Goal: Task Accomplishment & Management: Manage account settings

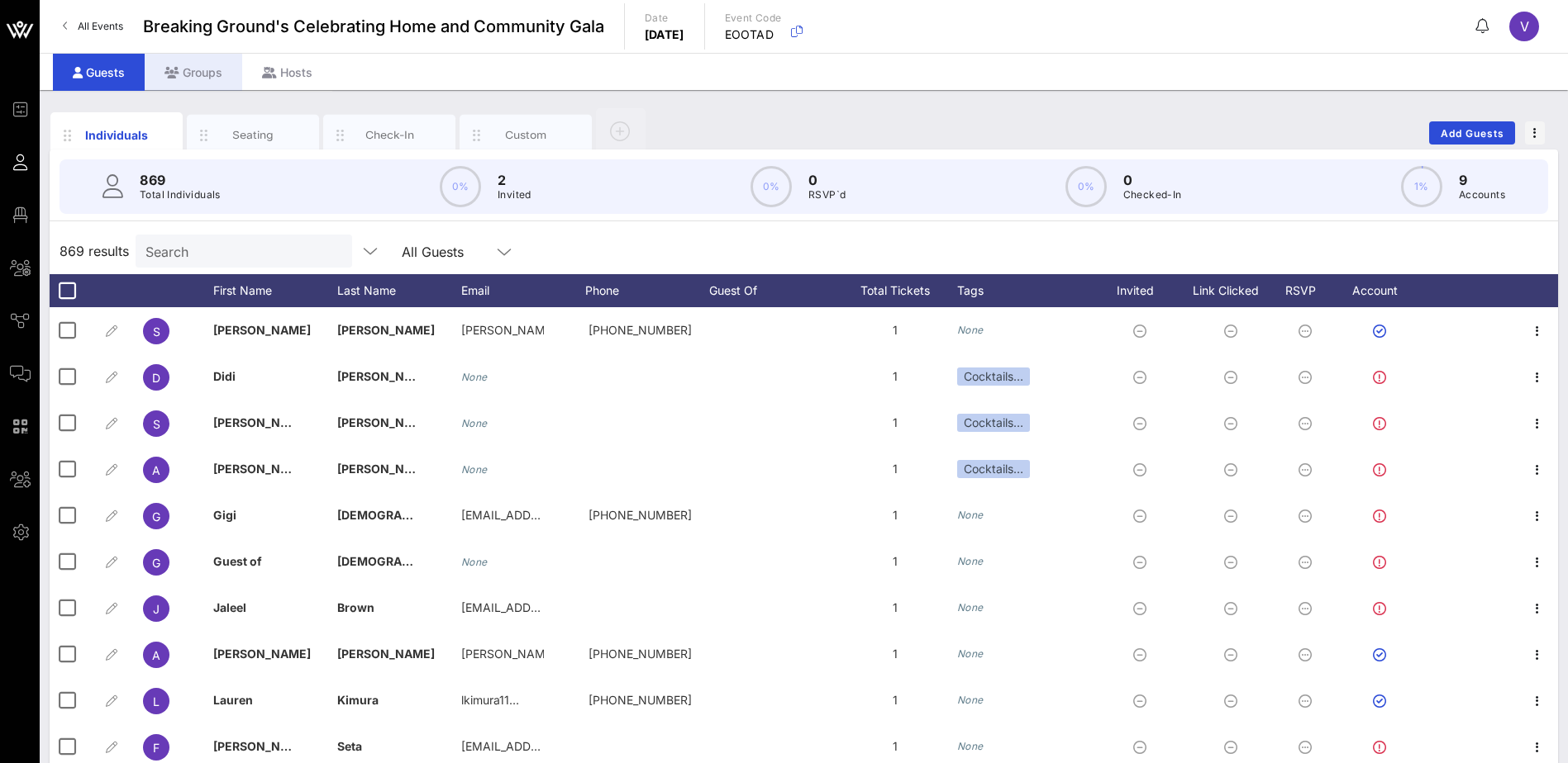
click at [216, 71] on div "Groups" at bounding box center [194, 72] width 98 height 38
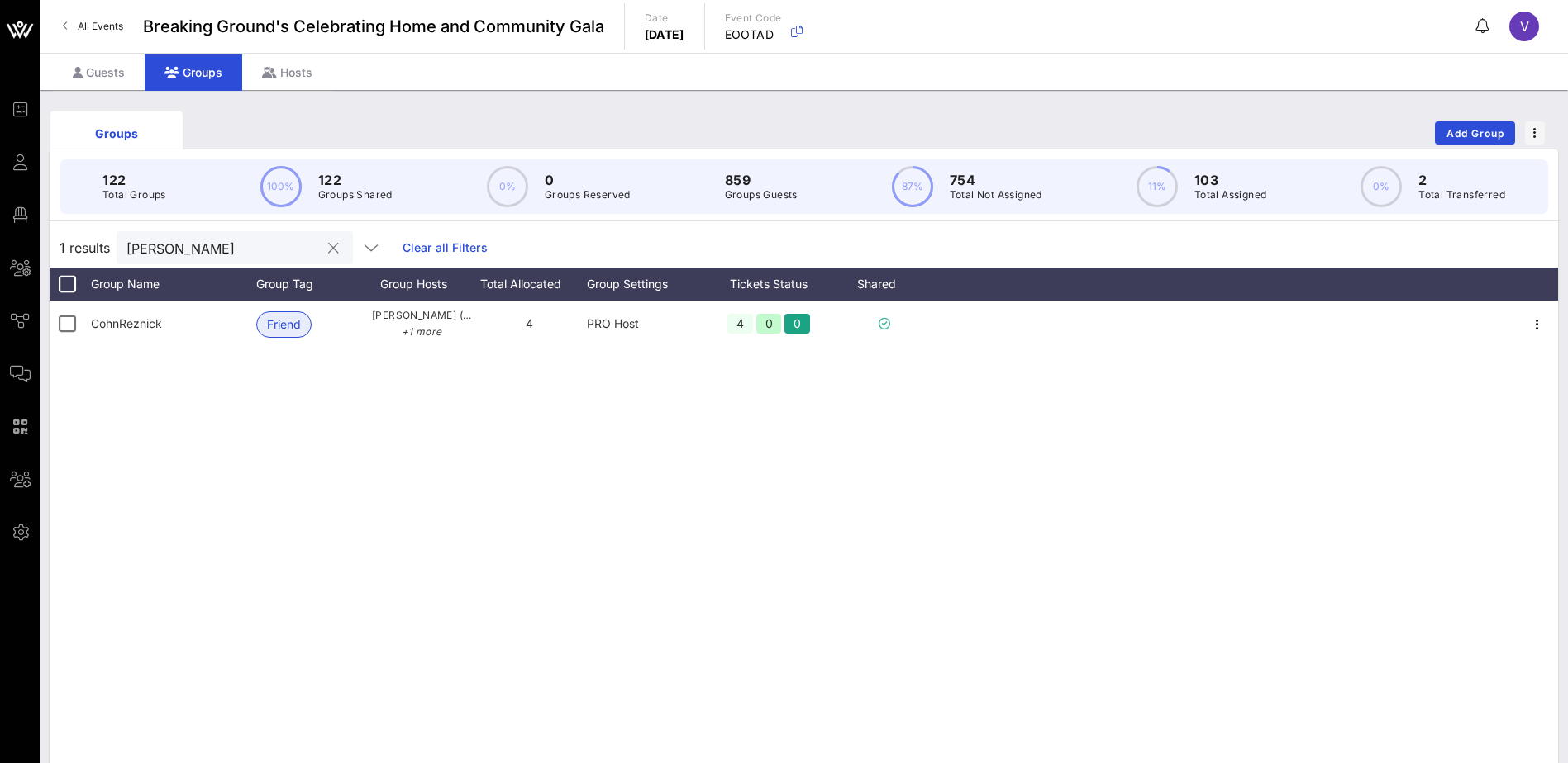
click at [328, 247] on button "clear icon" at bounding box center [333, 249] width 10 height 17
type input "[PERSON_NAME]"
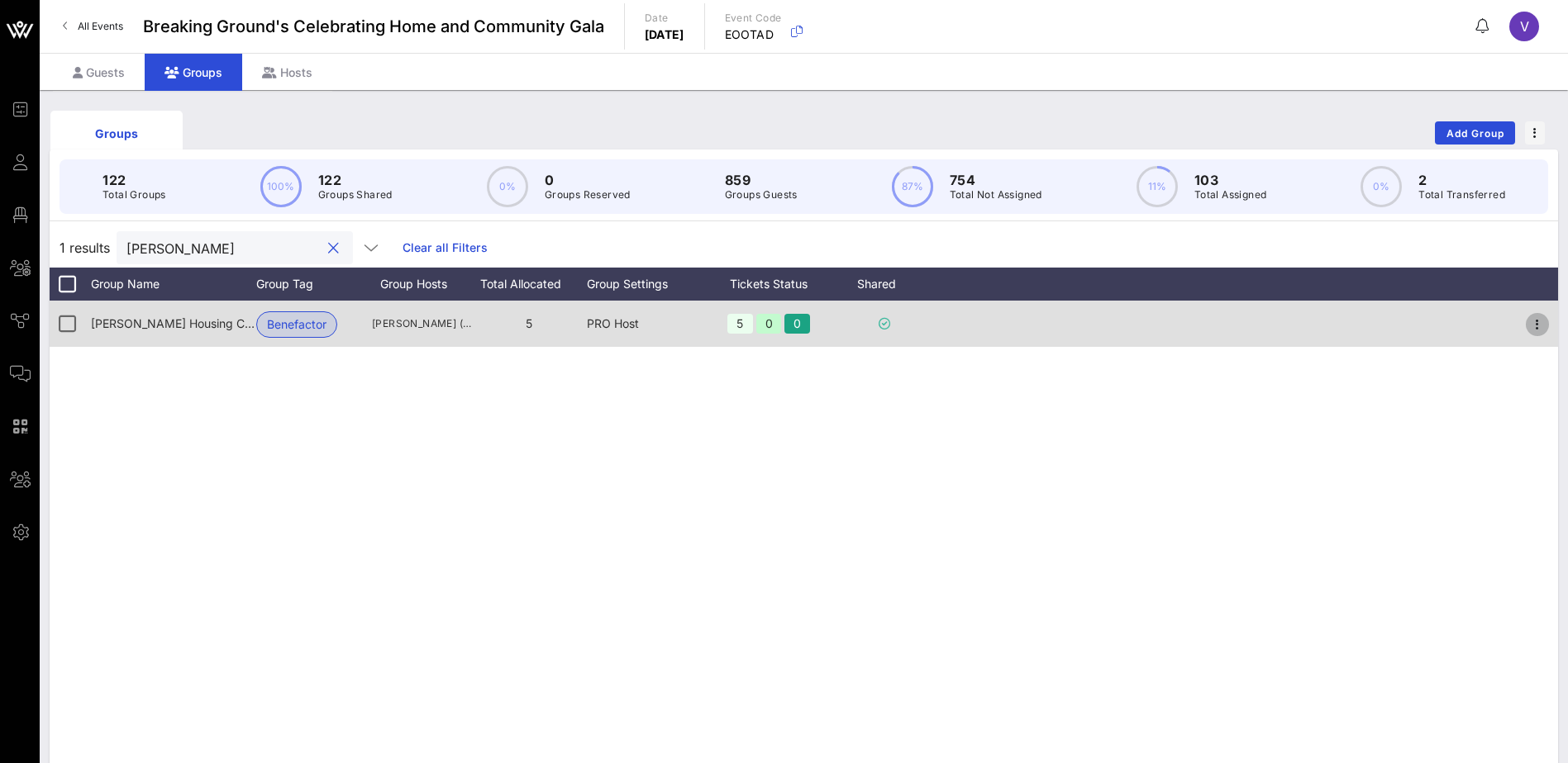
click at [1535, 321] on icon "button" at bounding box center [1537, 325] width 20 height 20
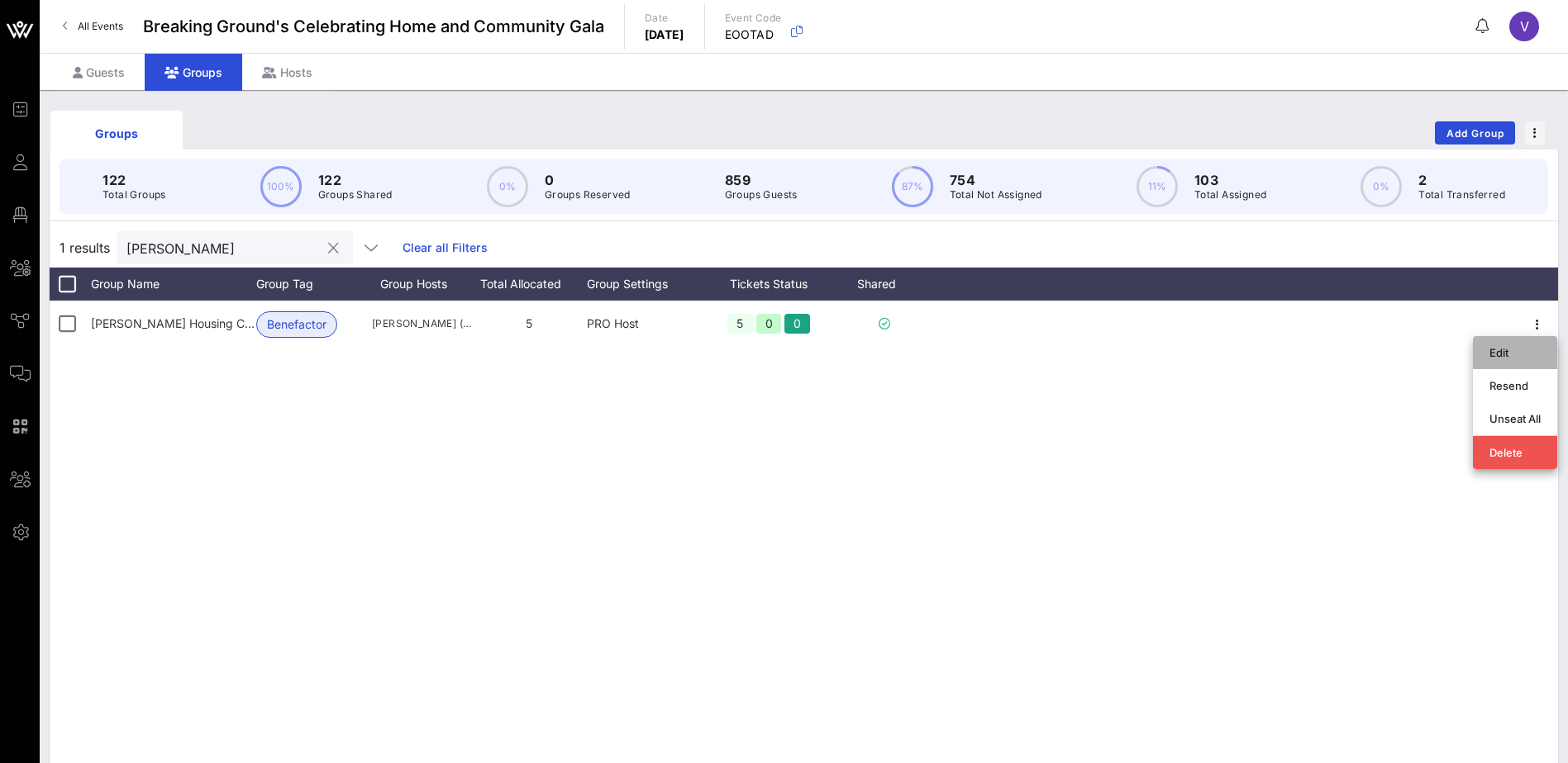
click at [1519, 346] on div "Edit" at bounding box center [1514, 353] width 51 height 13
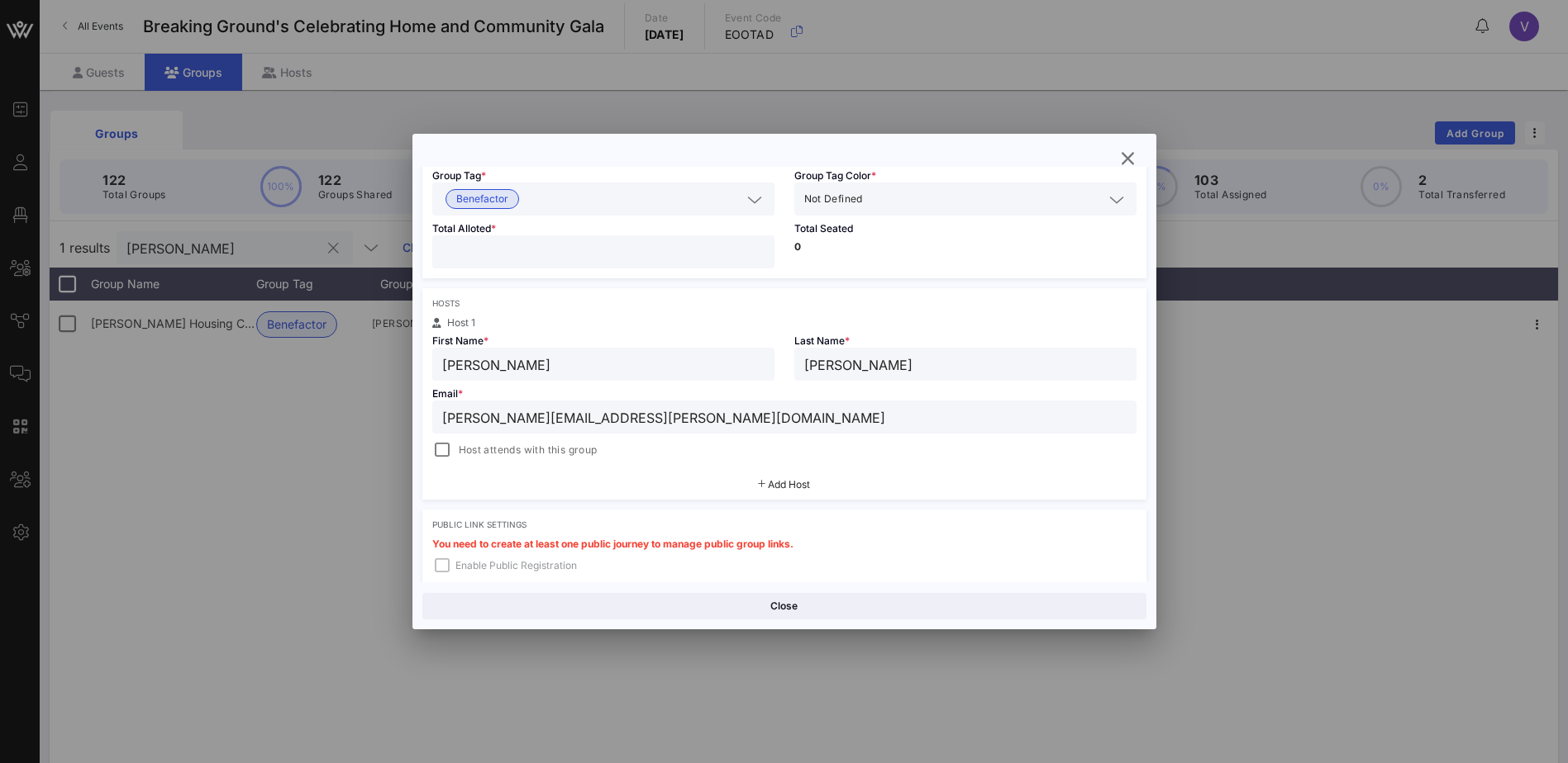
scroll to position [166, 0]
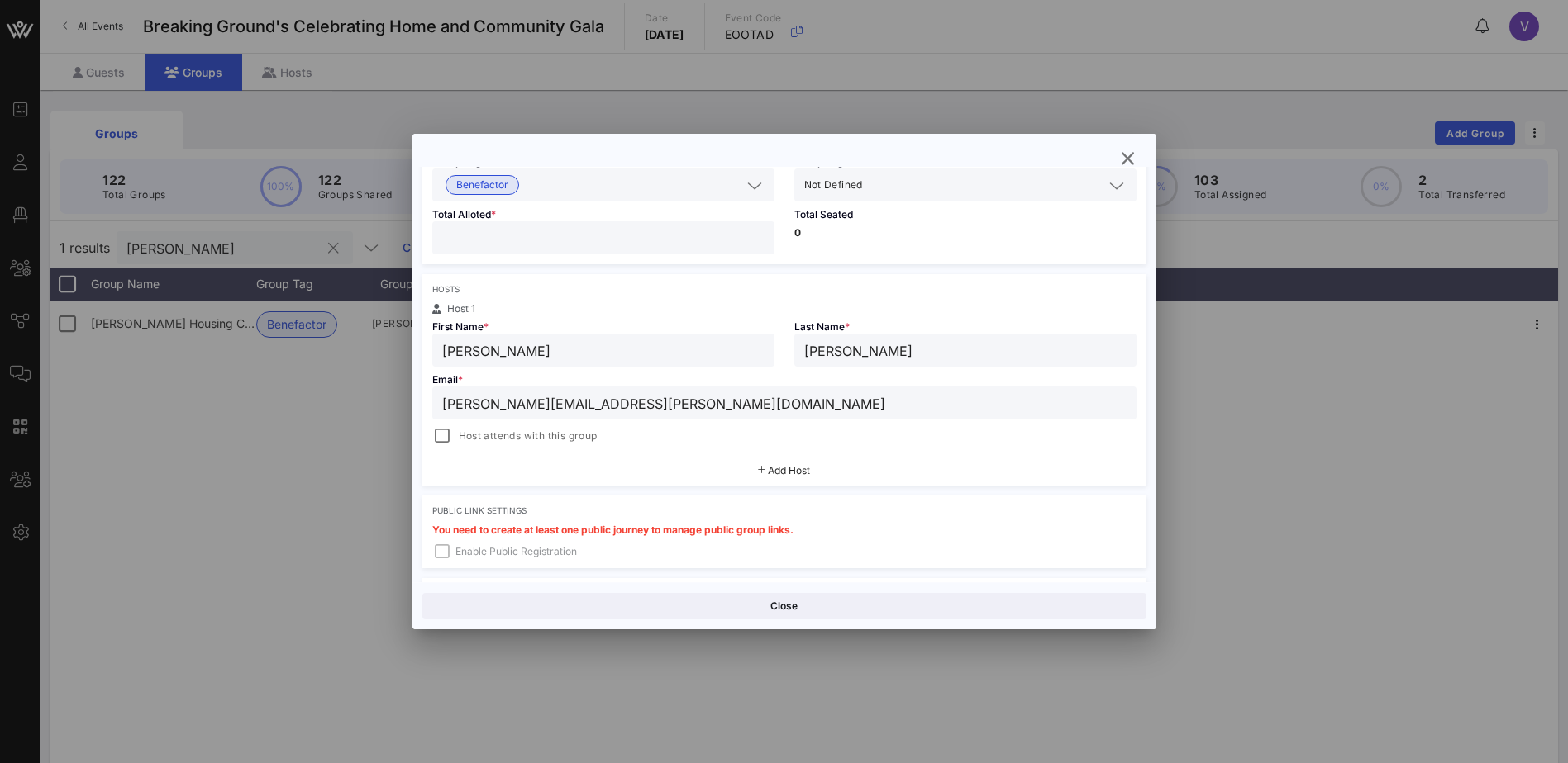
click at [770, 467] on span "Add Host" at bounding box center [789, 470] width 42 height 12
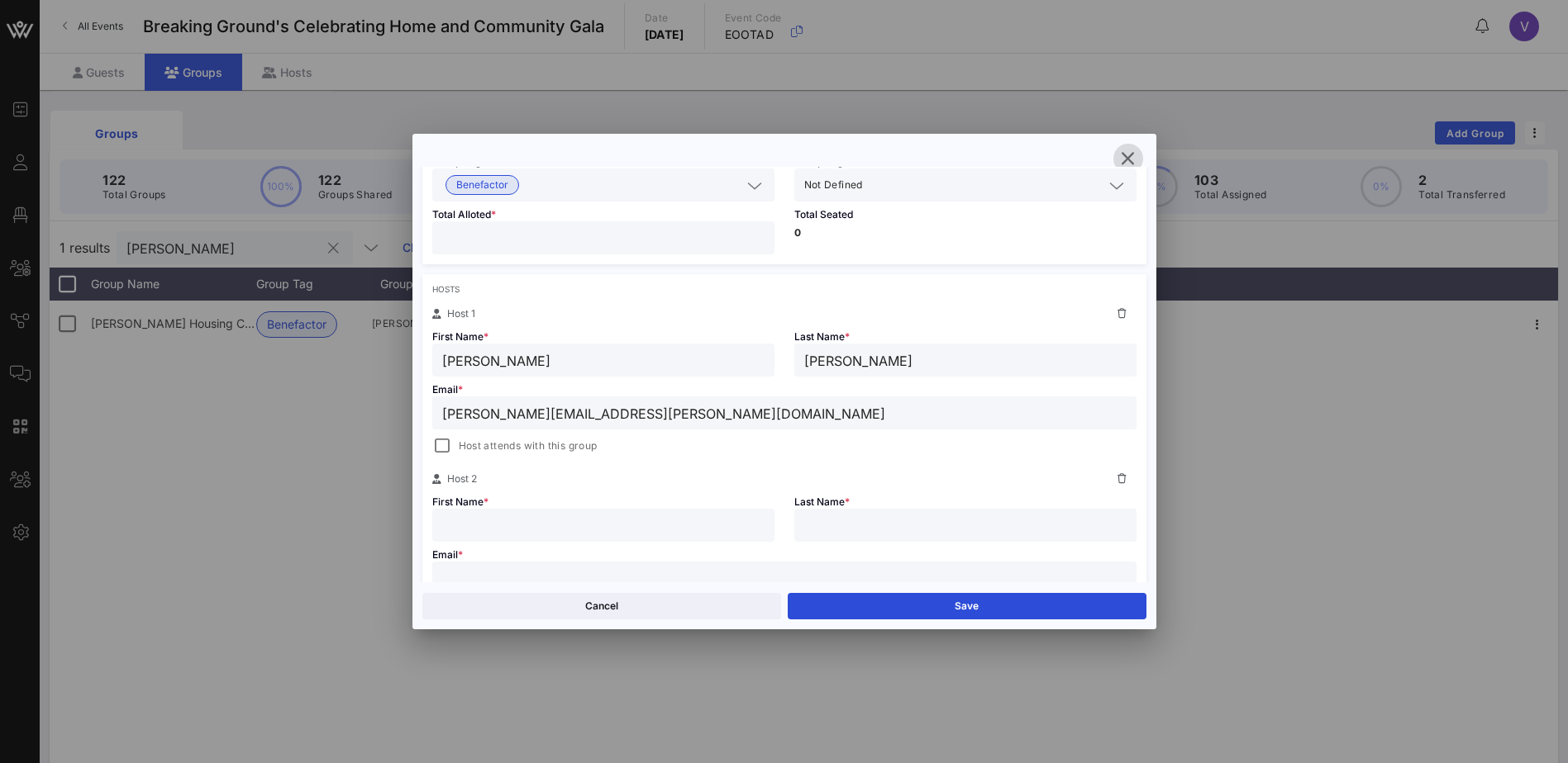
click at [1127, 158] on icon "button" at bounding box center [1128, 158] width 20 height 20
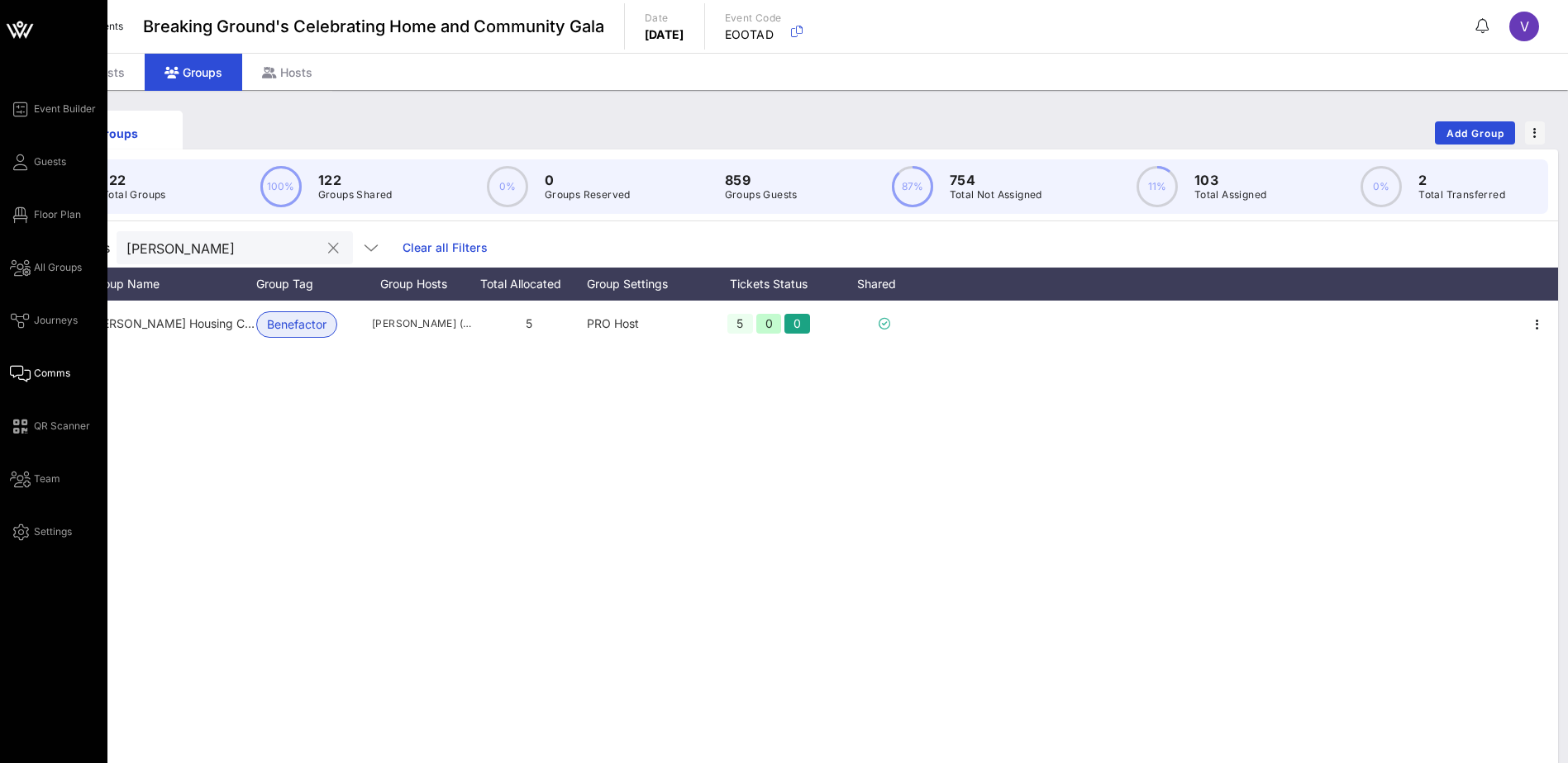
click at [59, 374] on span "Comms" at bounding box center [52, 374] width 37 height 15
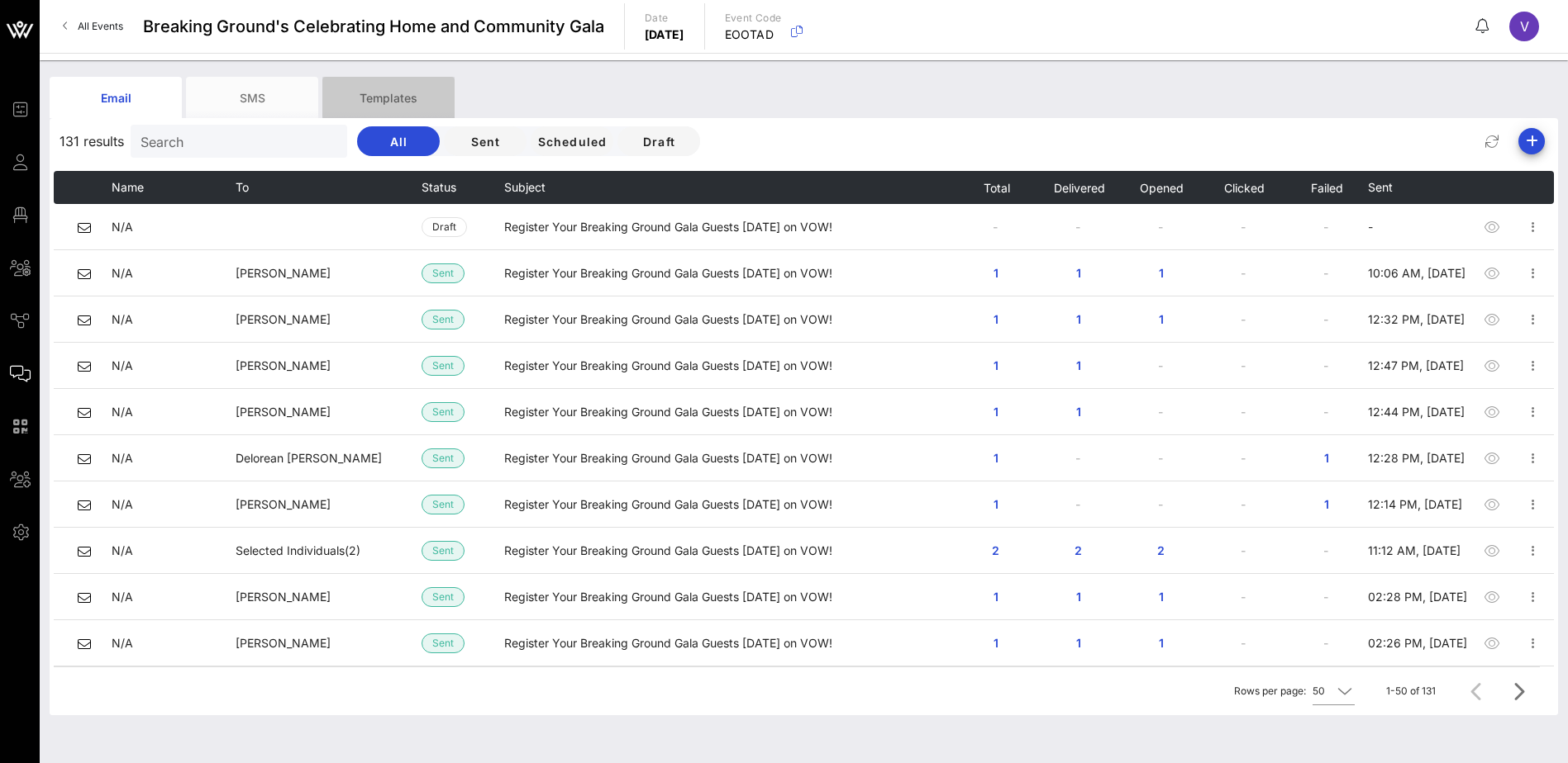
click at [403, 98] on div "Templates" at bounding box center [388, 98] width 133 height 41
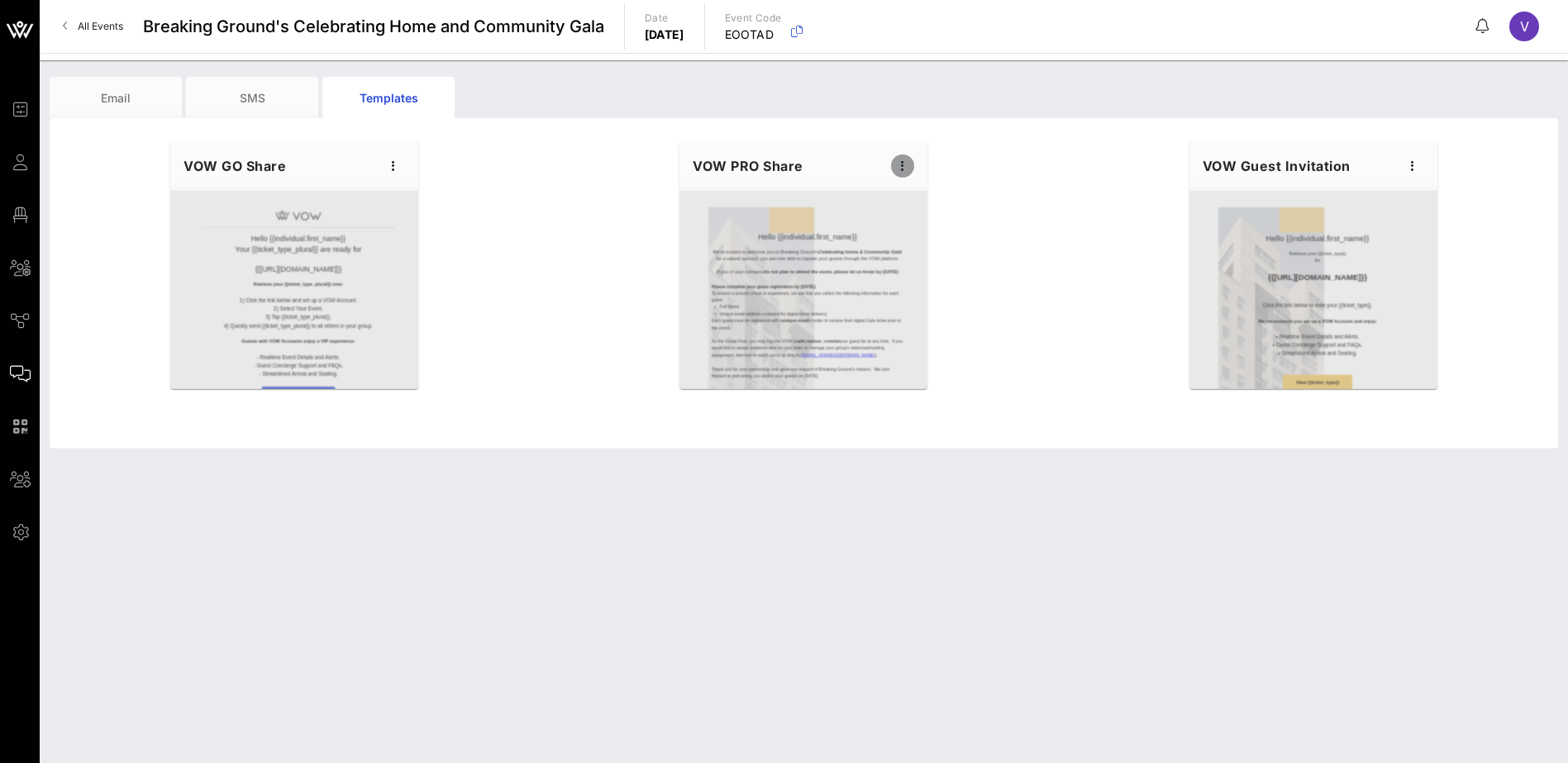
click at [903, 164] on icon "button" at bounding box center [902, 166] width 20 height 20
click at [926, 231] on div "Preview" at bounding box center [928, 227] width 41 height 13
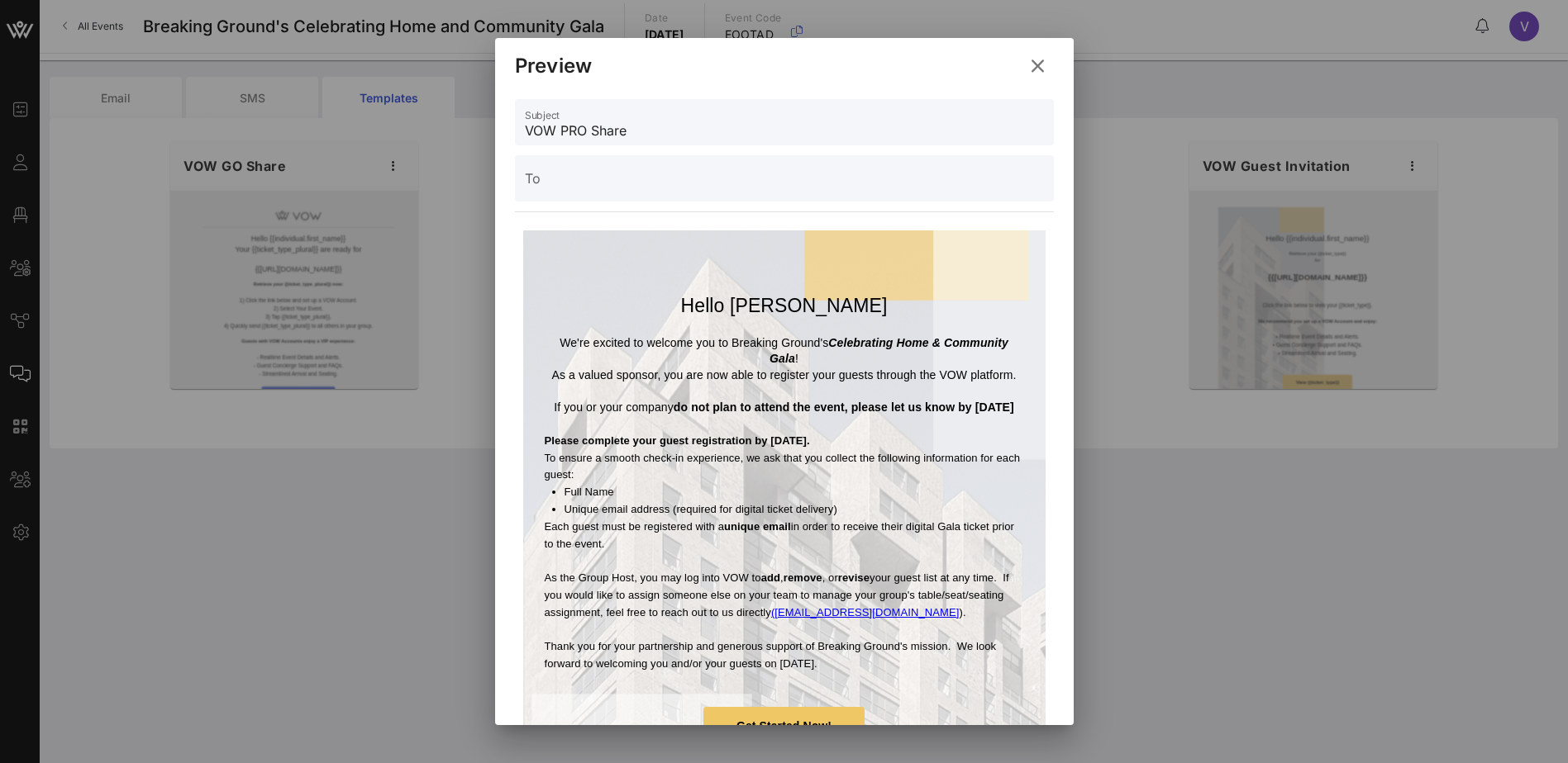
click at [1037, 62] on icon at bounding box center [1037, 66] width 29 height 30
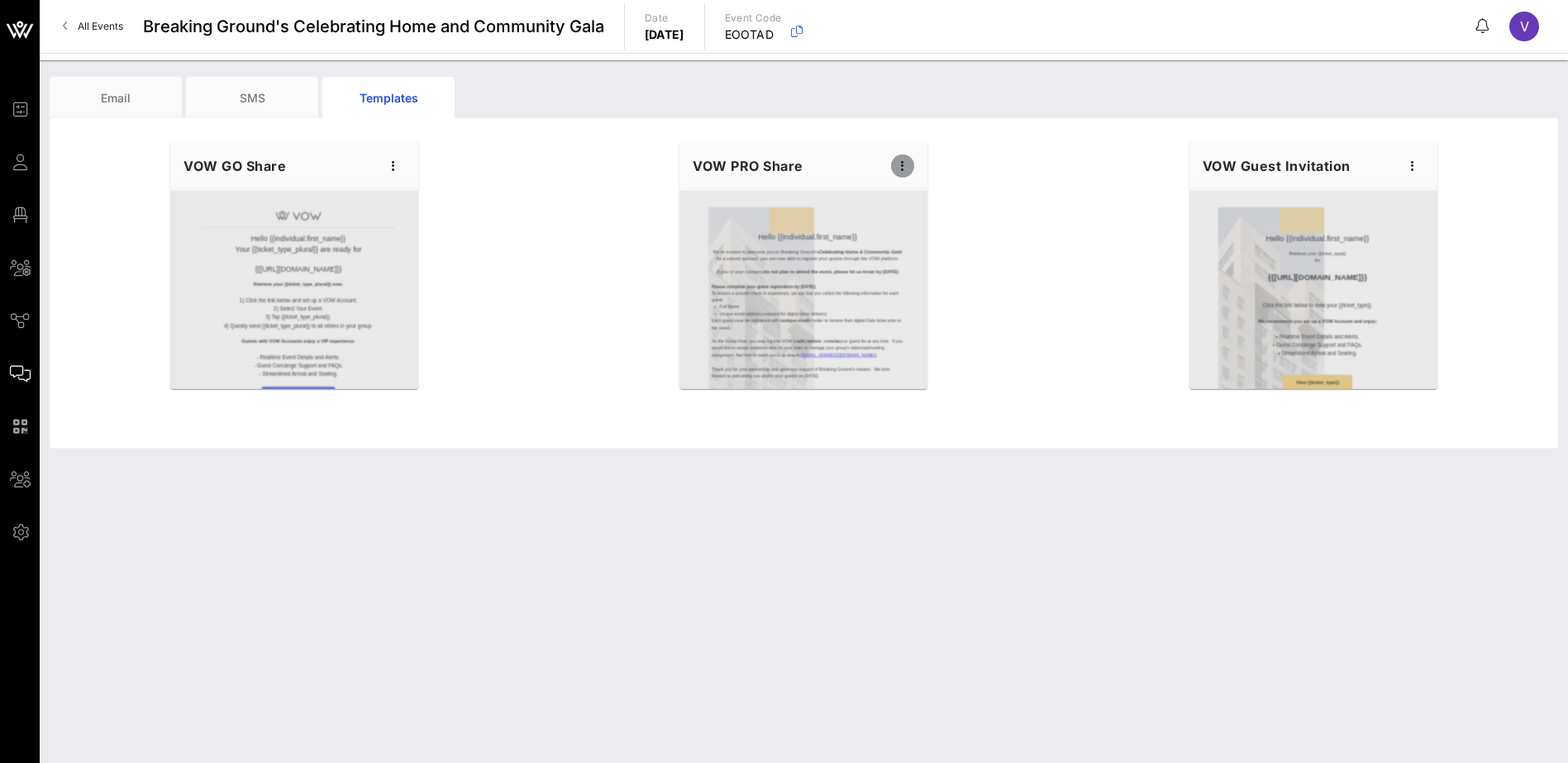
click at [901, 164] on icon "button" at bounding box center [902, 166] width 20 height 20
click at [926, 225] on div "Preview" at bounding box center [928, 227] width 41 height 13
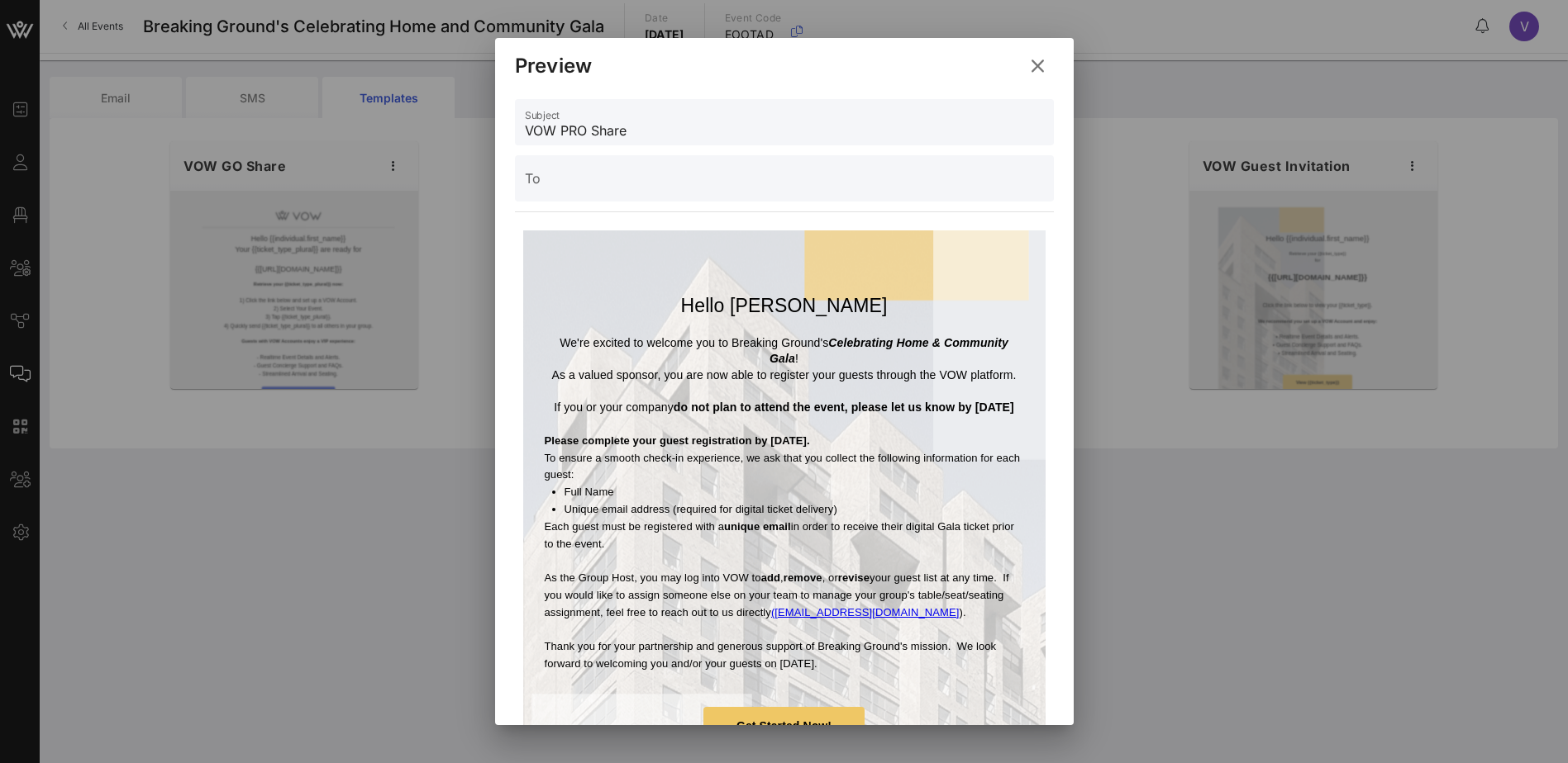
click at [1039, 63] on icon at bounding box center [1036, 66] width 25 height 24
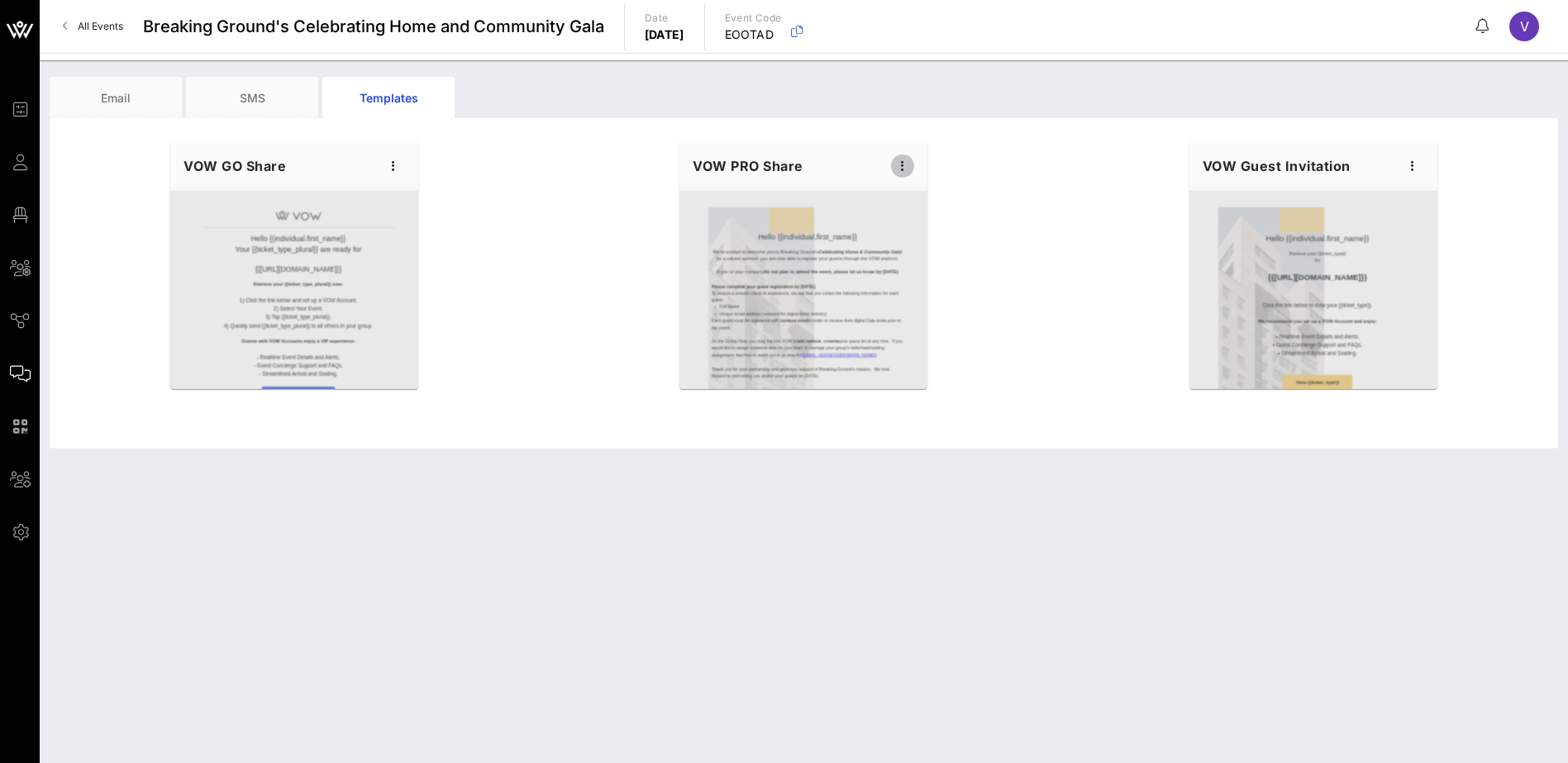
click at [902, 165] on icon "button" at bounding box center [902, 166] width 20 height 20
click at [930, 191] on div "Edit" at bounding box center [928, 194] width 41 height 13
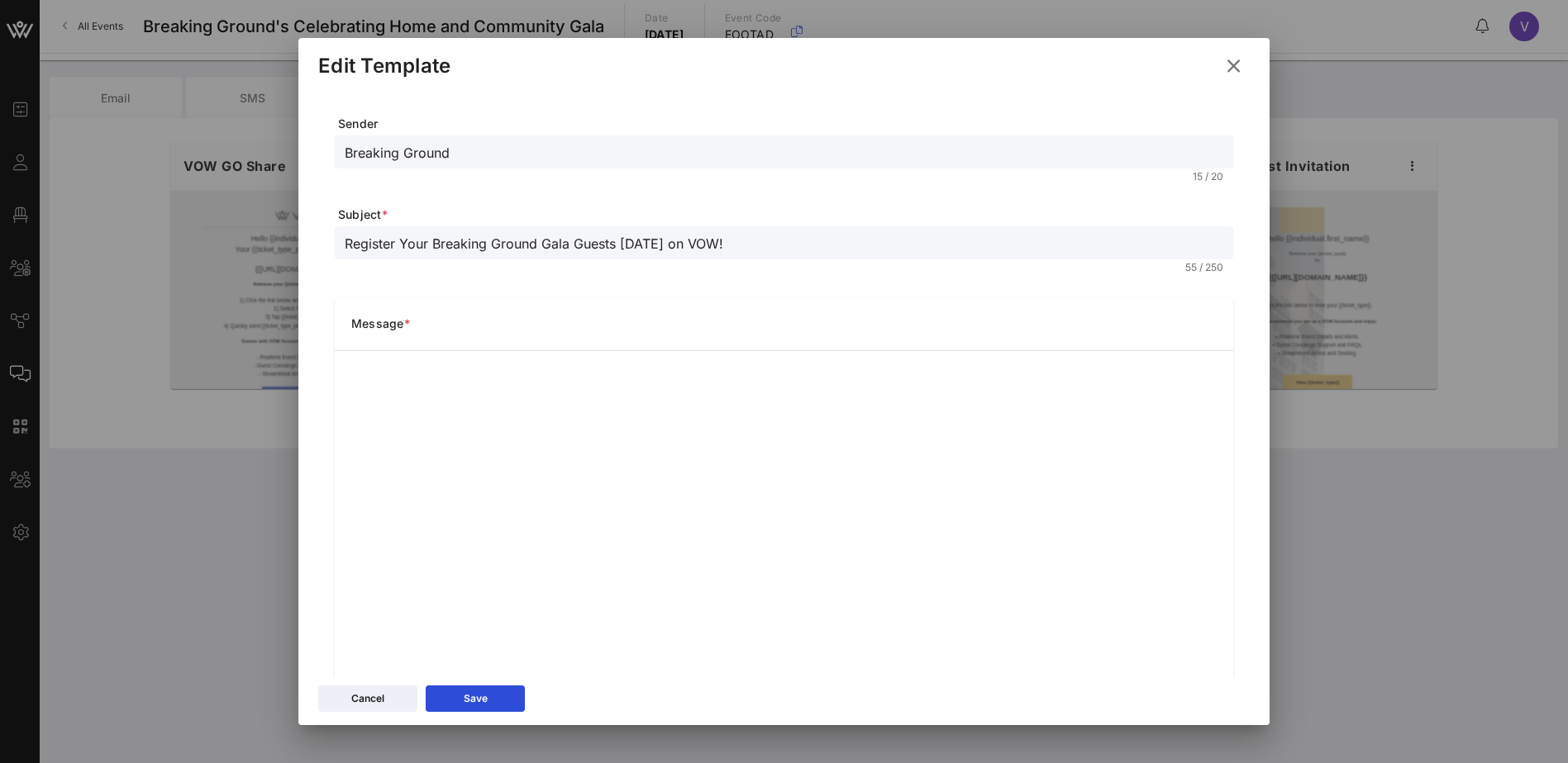
click at [1236, 62] on icon at bounding box center [1234, 66] width 28 height 26
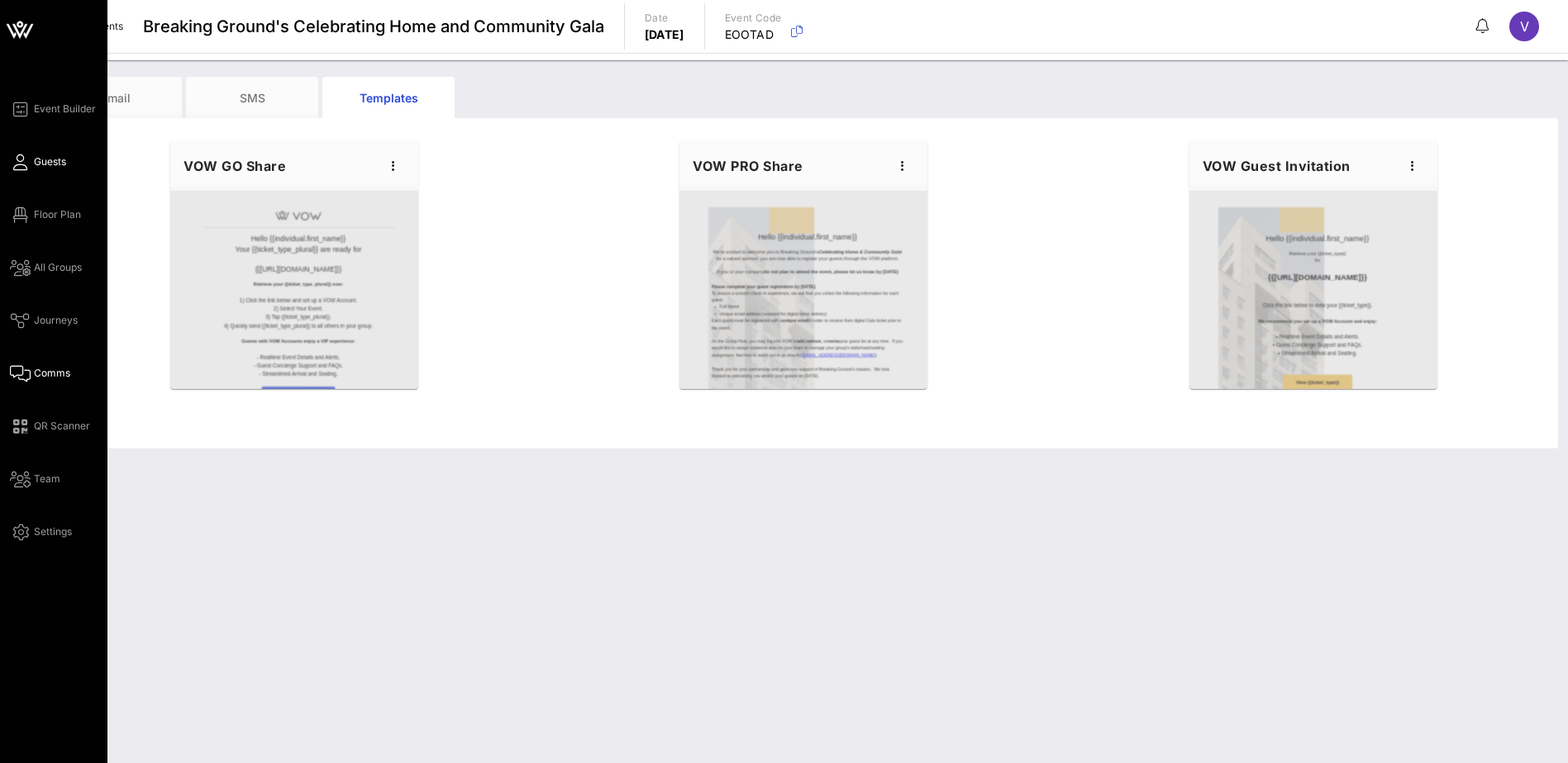
click at [34, 162] on link "Guests" at bounding box center [39, 162] width 56 height 20
